Goal: Task Accomplishment & Management: Use online tool/utility

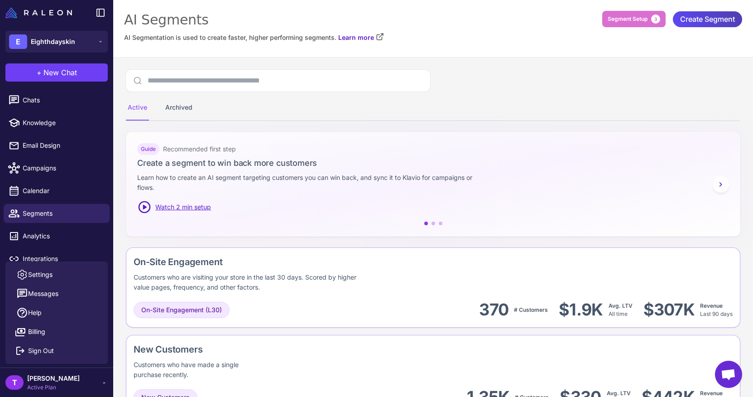
scroll to position [464, 0]
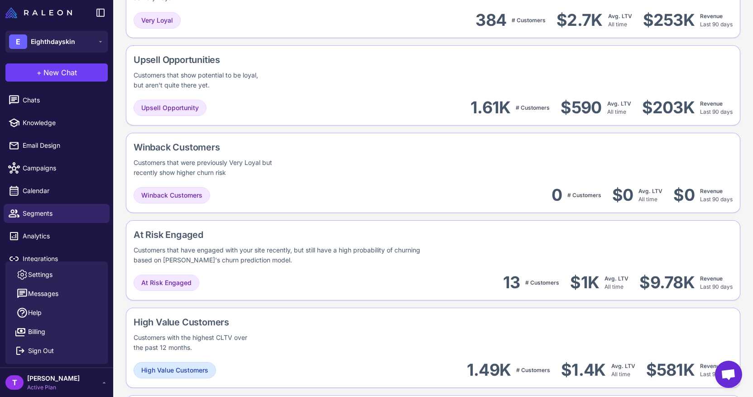
click at [724, 369] on span "Open chat" at bounding box center [728, 375] width 15 height 13
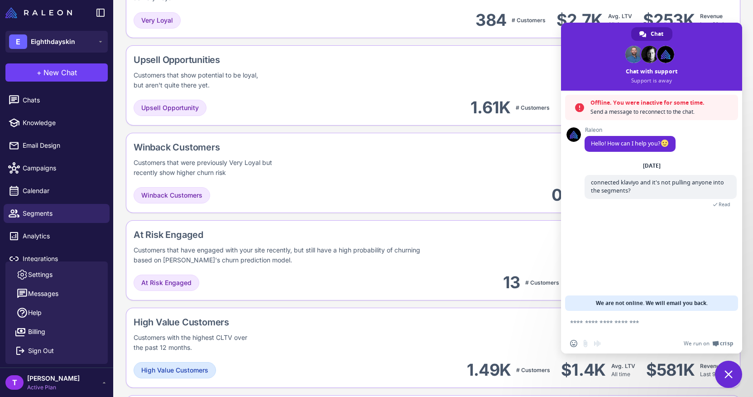
click at [725, 376] on span "Close chat" at bounding box center [728, 374] width 8 height 8
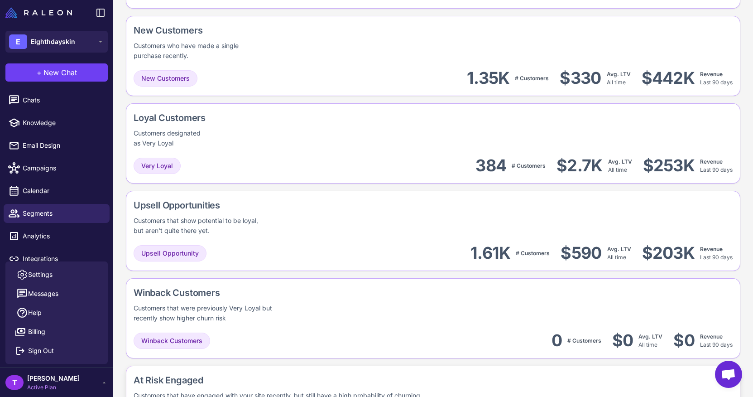
scroll to position [275, 0]
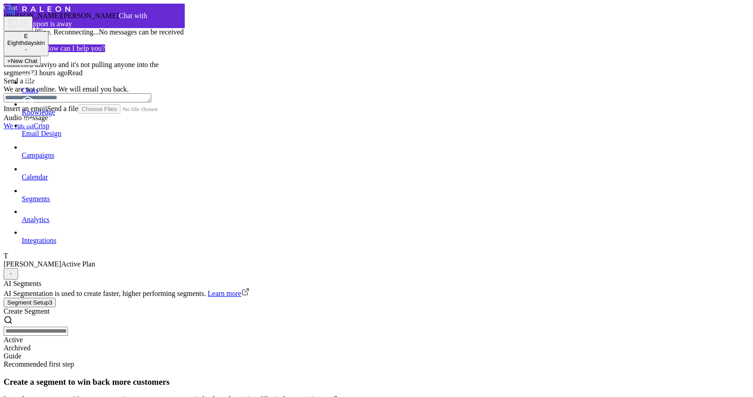
click at [50, 307] on span "Create Segment" at bounding box center [27, 311] width 46 height 8
drag, startPoint x: 249, startPoint y: 132, endPoint x: 525, endPoint y: 40, distance: 291.1
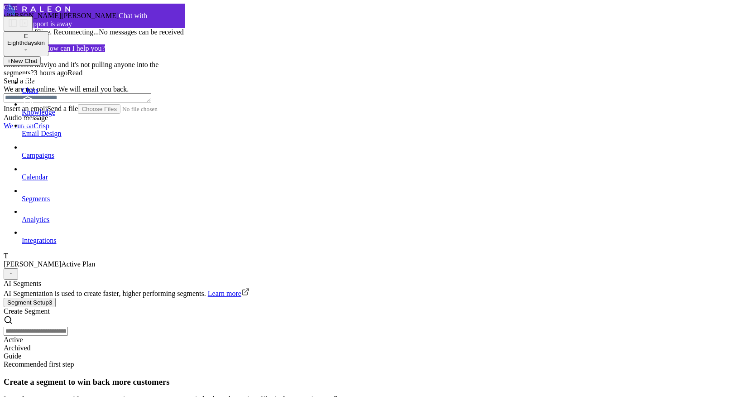
scroll to position [0, 0]
click at [43, 268] on span "[PERSON_NAME]" at bounding box center [33, 264] width 58 height 8
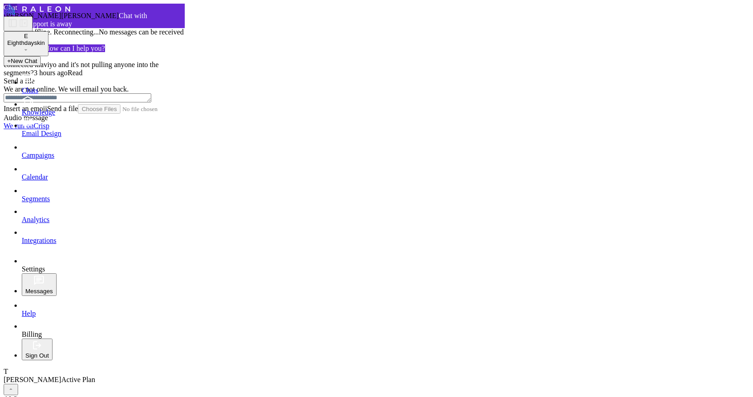
click at [59, 336] on link "Billing" at bounding box center [389, 327] width 735 height 20
select select
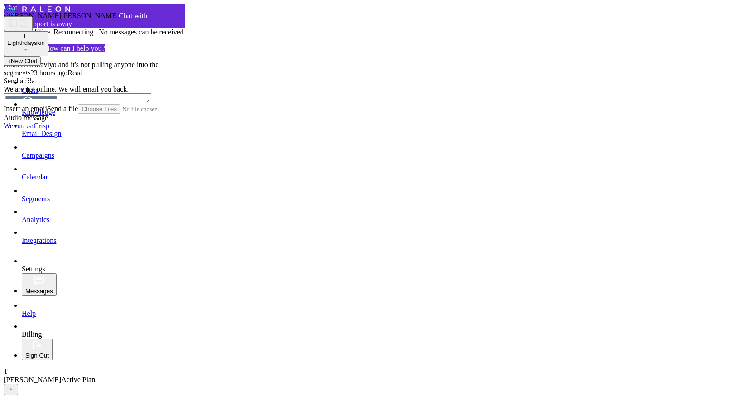
select select
click at [49, 202] on span "Segments" at bounding box center [36, 199] width 28 height 8
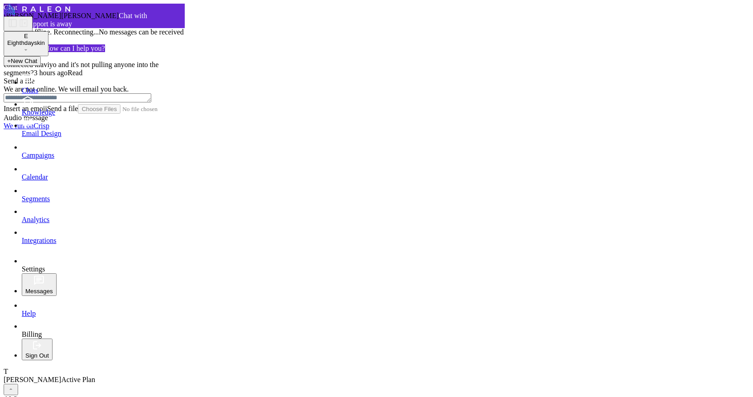
scroll to position [0, 0]
click at [77, 202] on link "Segments" at bounding box center [389, 191] width 735 height 21
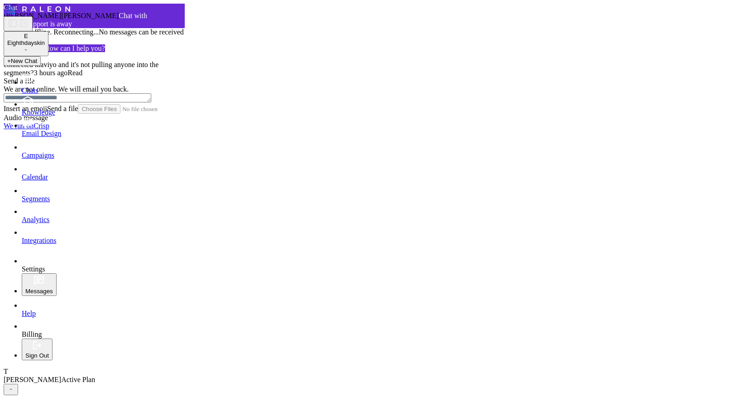
scroll to position [175, 0]
click at [50, 202] on span "Segments" at bounding box center [36, 199] width 28 height 8
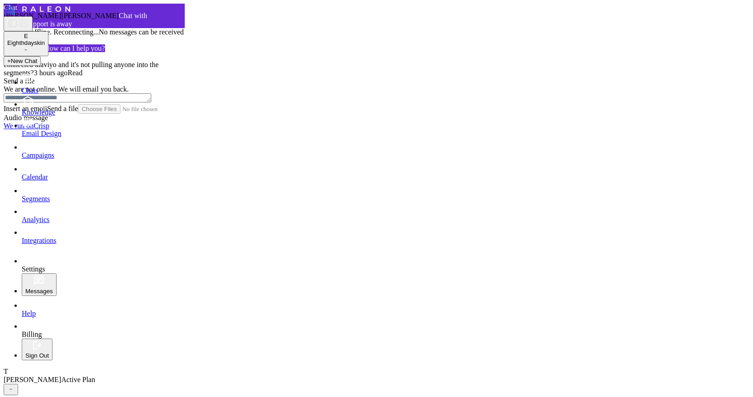
click at [72, 202] on link "Segments" at bounding box center [389, 191] width 735 height 21
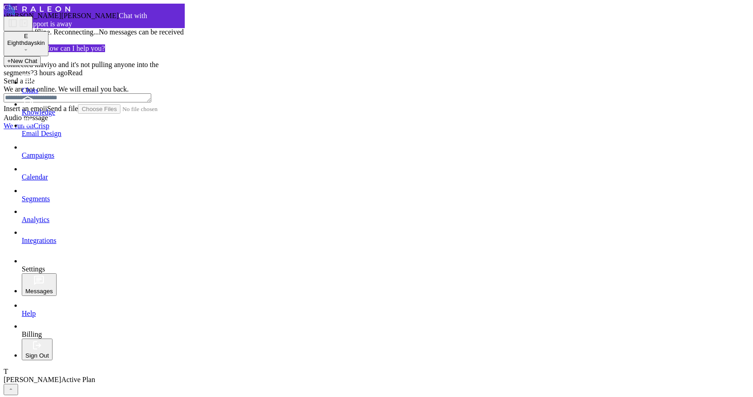
click at [50, 202] on span "Segments" at bounding box center [36, 199] width 28 height 8
click at [57, 202] on link "Segments" at bounding box center [389, 191] width 735 height 21
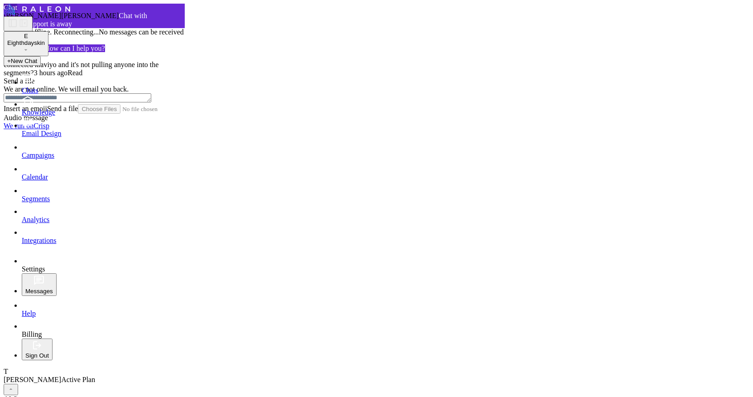
scroll to position [417, 0]
click at [50, 202] on span "Segments" at bounding box center [36, 199] width 28 height 8
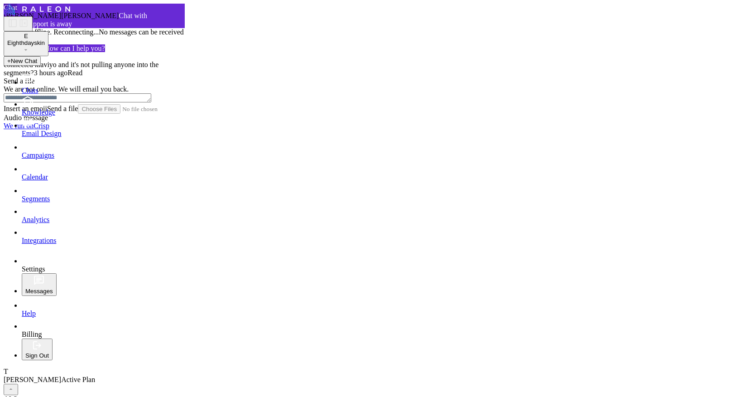
scroll to position [476, 0]
click at [50, 202] on span "Segments" at bounding box center [36, 199] width 28 height 8
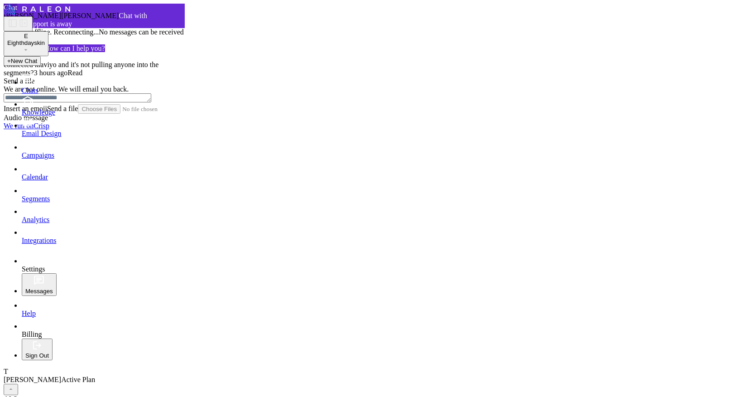
click at [50, 202] on span "Segments" at bounding box center [36, 199] width 28 height 8
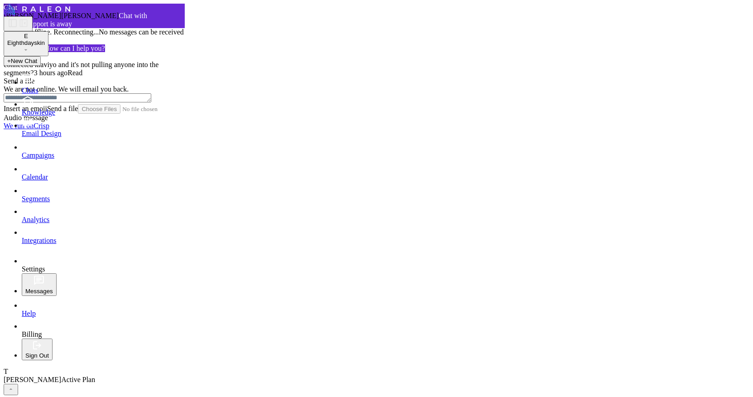
click at [47, 202] on span "Segments" at bounding box center [36, 199] width 28 height 8
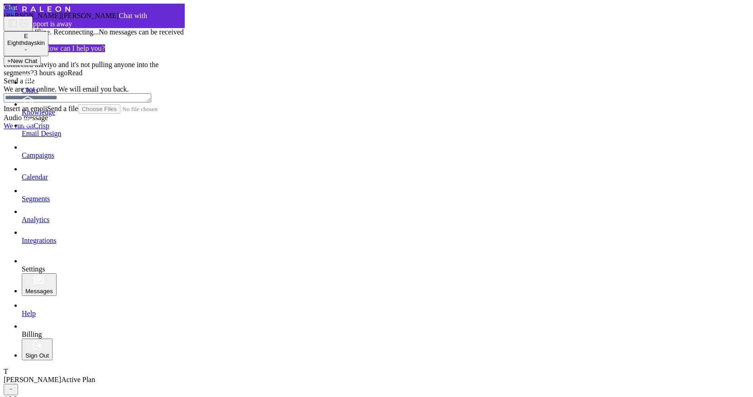
drag, startPoint x: 147, startPoint y: 213, endPoint x: 598, endPoint y: 103, distance: 464.2
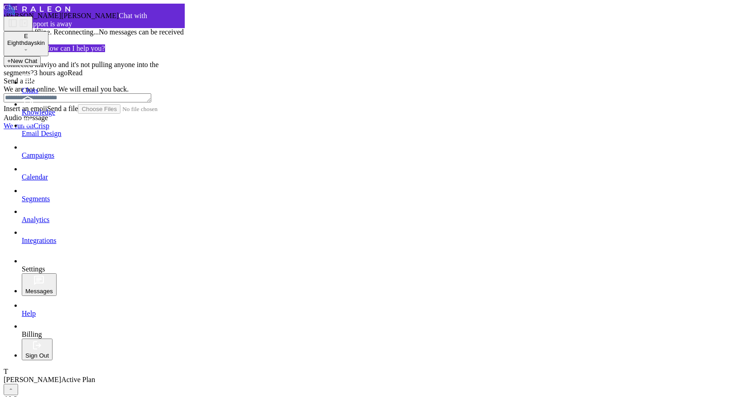
scroll to position [123, 0]
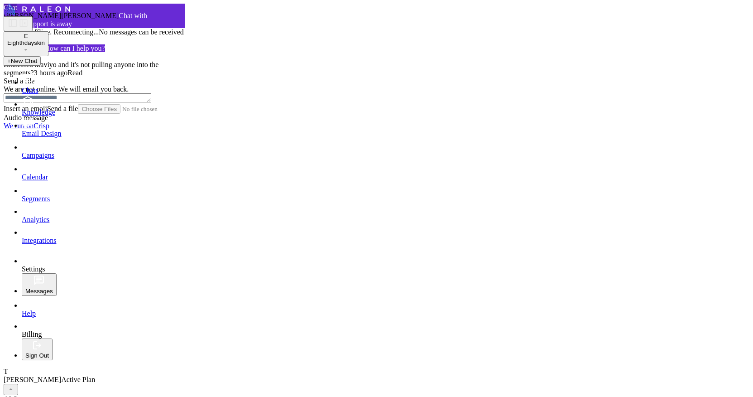
scroll to position [0, 0]
drag, startPoint x: 544, startPoint y: 191, endPoint x: 535, endPoint y: 193, distance: 9.8
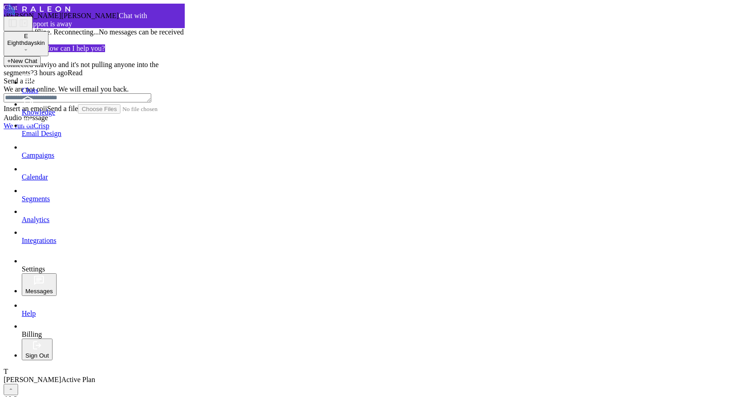
type input "**********"
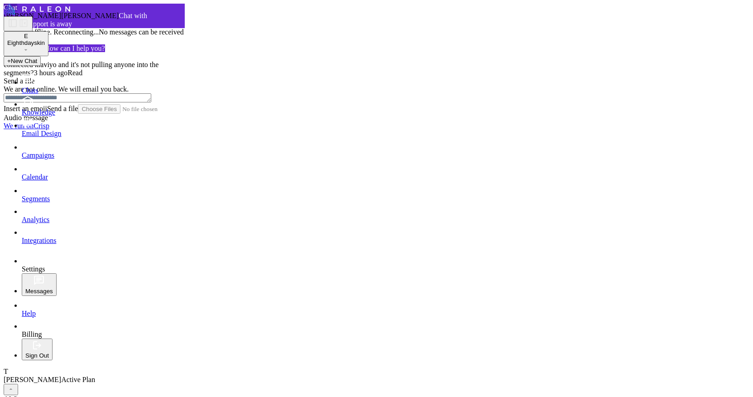
scroll to position [54, 0]
type input "*****"
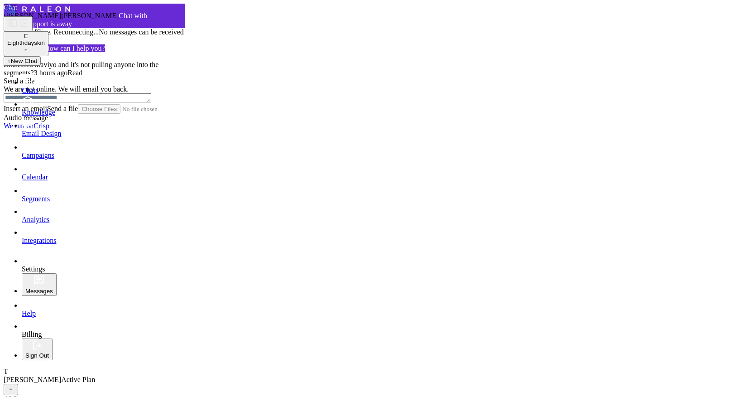
type input "*****"
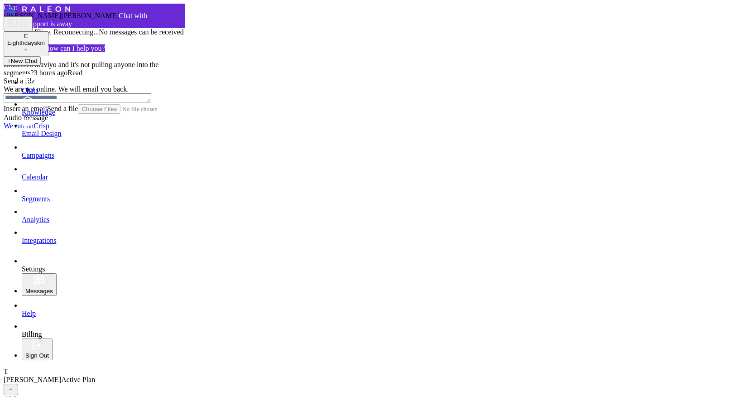
scroll to position [132, 0]
drag, startPoint x: 164, startPoint y: 245, endPoint x: 563, endPoint y: 67, distance: 436.4
type input "**********"
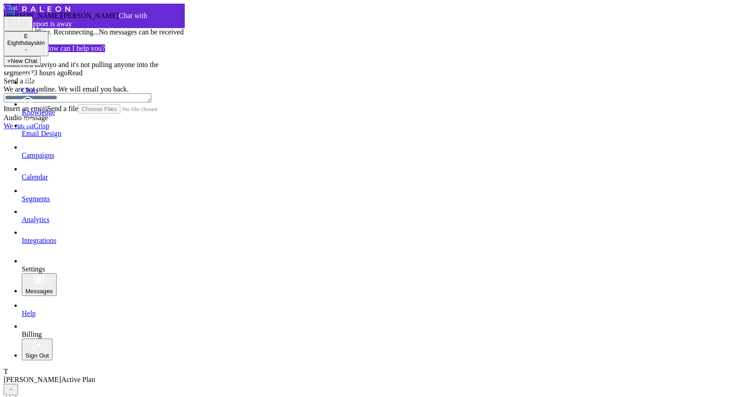
click at [50, 202] on span "Segments" at bounding box center [36, 199] width 28 height 8
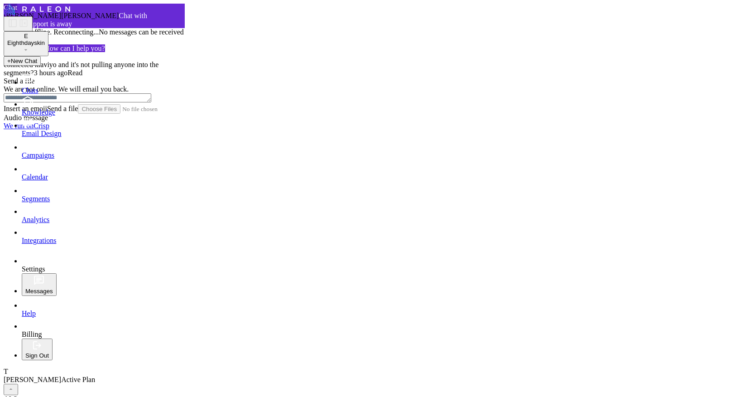
click at [37, 202] on span "Segments" at bounding box center [36, 199] width 28 height 8
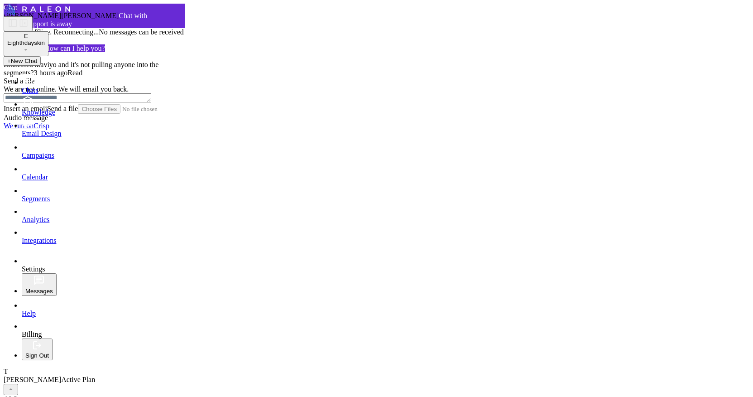
scroll to position [797, 0]
click at [50, 202] on span "Segments" at bounding box center [36, 199] width 28 height 8
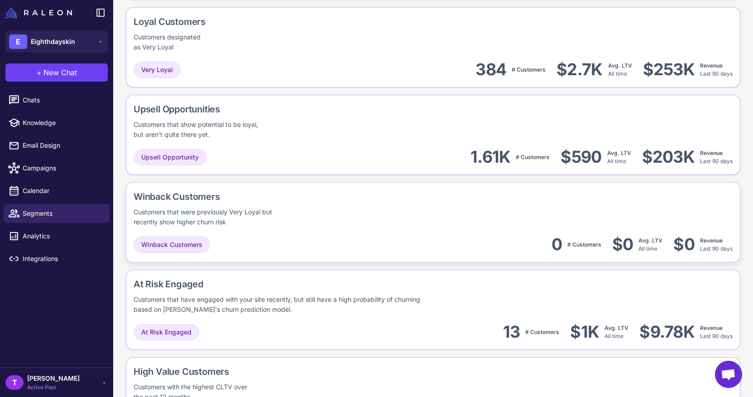
scroll to position [352, 0]
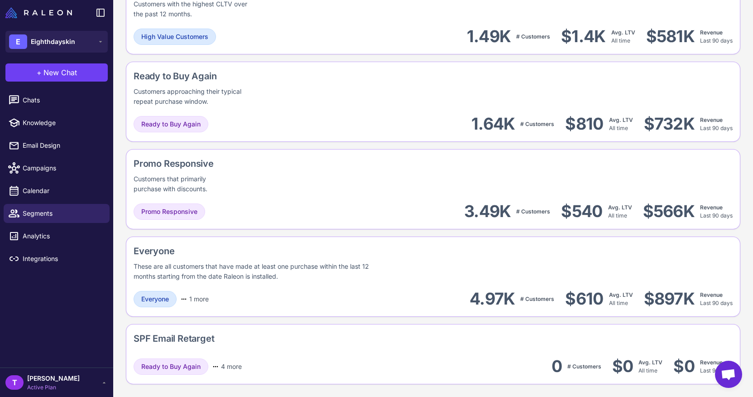
scroll to position [797, 0]
click at [354, 338] on div "SPF Email Retarget" at bounding box center [433, 339] width 599 height 17
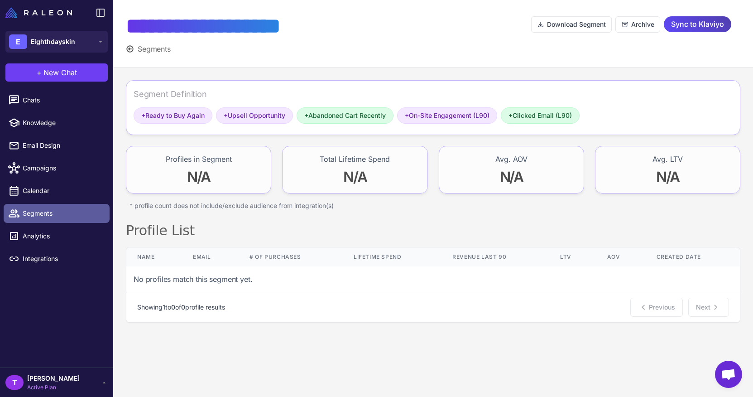
click at [86, 213] on span "Segments" at bounding box center [63, 213] width 80 height 10
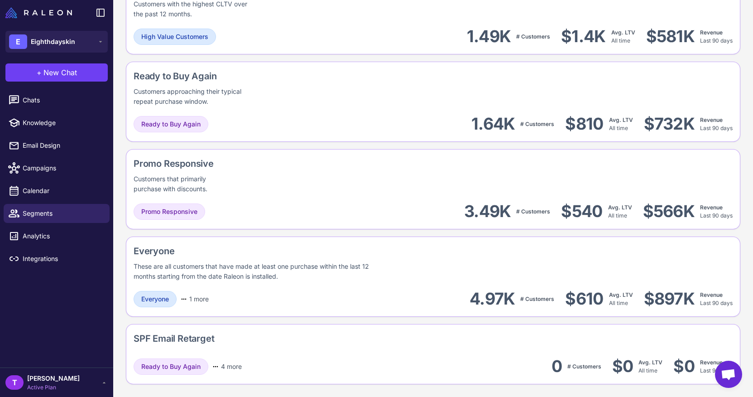
scroll to position [797, 0]
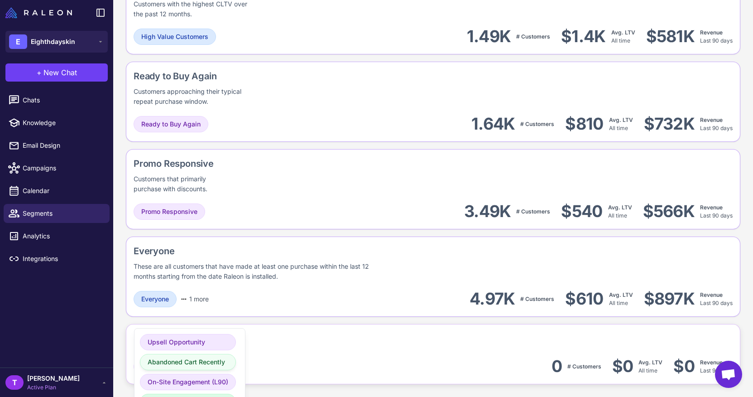
click at [224, 364] on span "Abandoned Cart Recently" at bounding box center [186, 362] width 77 height 10
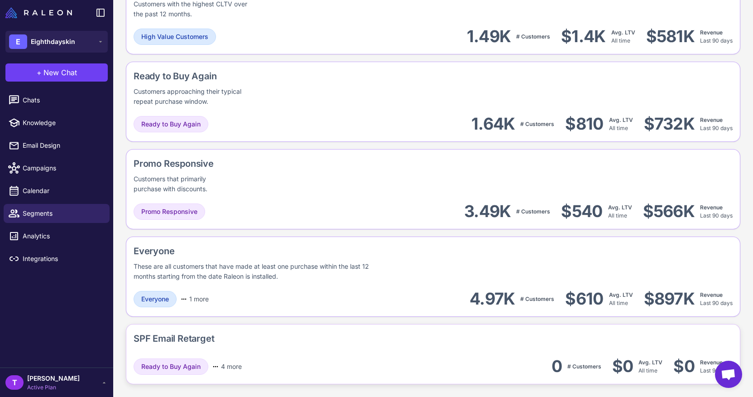
click at [278, 340] on div "SPF Email Retarget" at bounding box center [433, 339] width 599 height 17
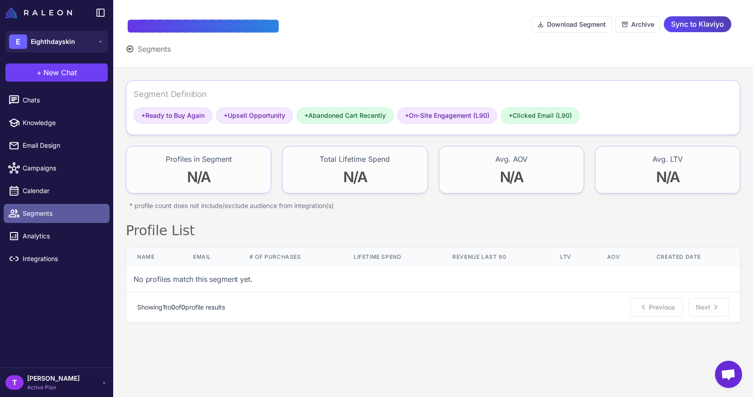
click at [84, 212] on span "Segments" at bounding box center [63, 213] width 80 height 10
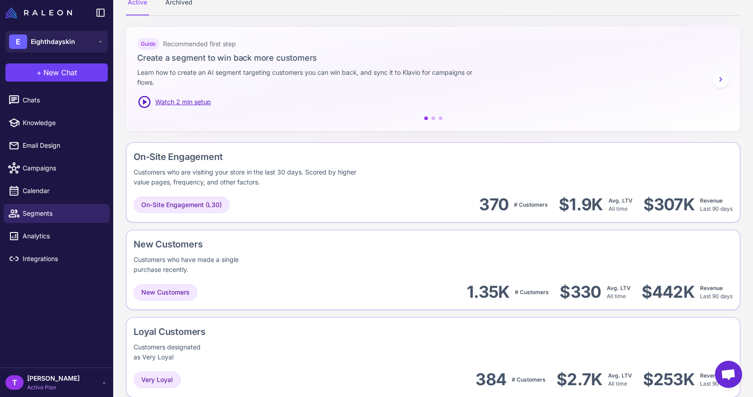
scroll to position [316, 0]
